Goal: Find specific page/section: Find specific page/section

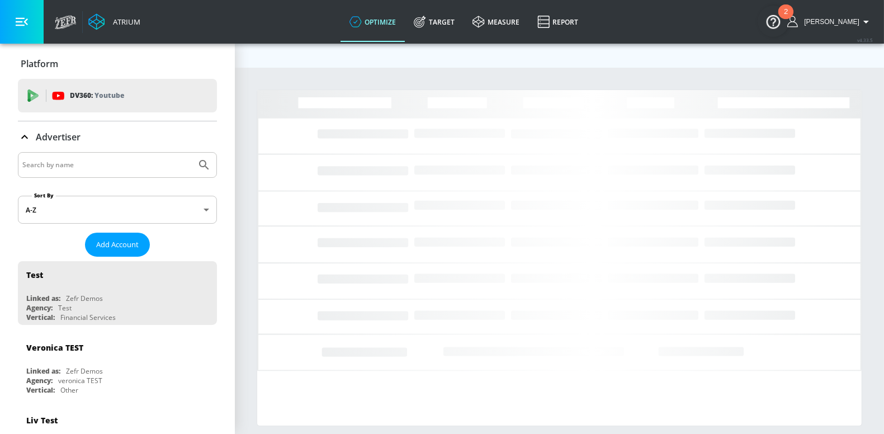
click at [45, 164] on input "Search by name" at bounding box center [106, 165] width 169 height 15
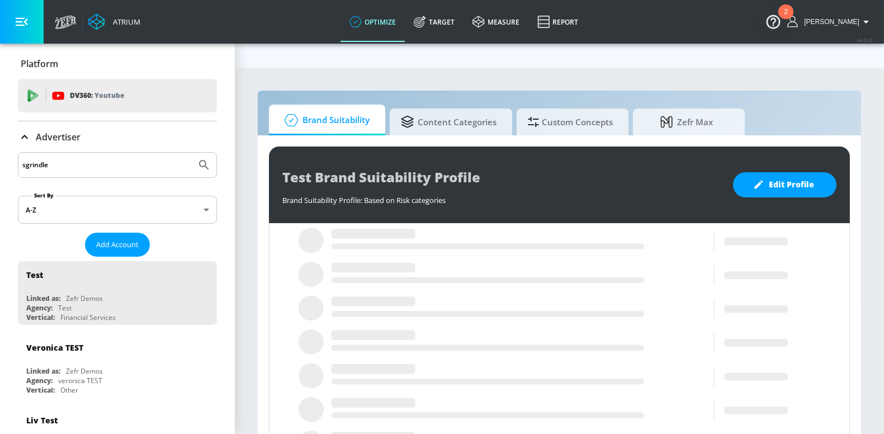
type input "sgrindle"
click at [192, 153] on button "Submit Search" at bounding box center [204, 165] width 25 height 25
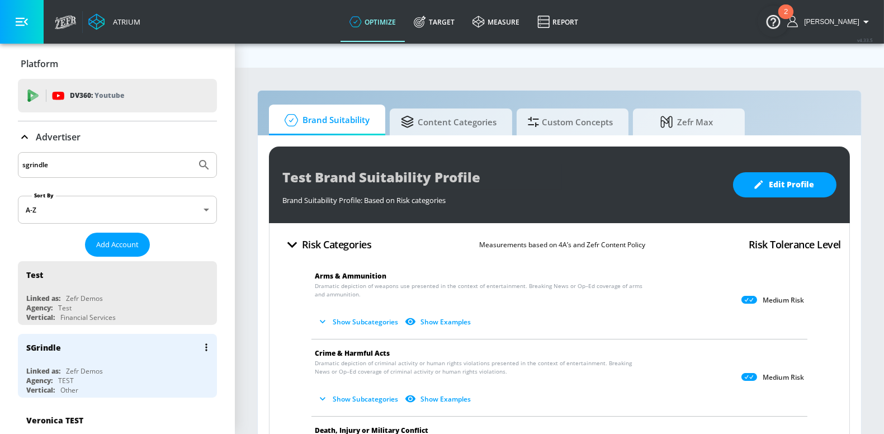
click at [48, 369] on div "Linked as:" at bounding box center [43, 371] width 34 height 10
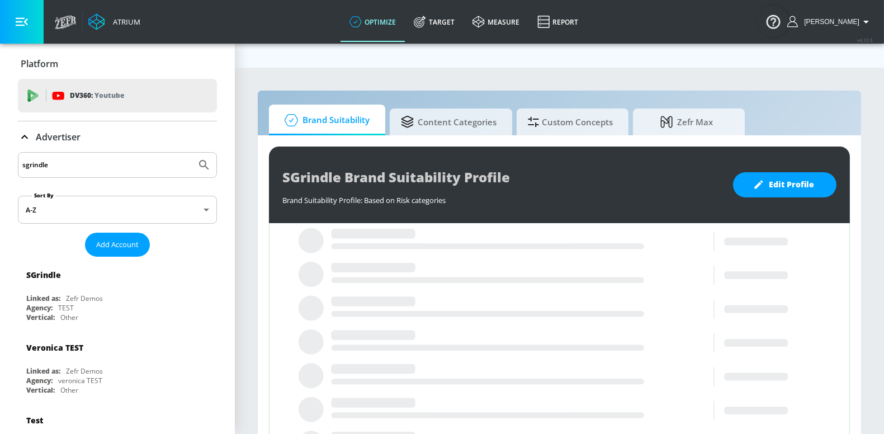
click at [25, 17] on icon "button" at bounding box center [22, 22] width 12 height 12
